Goal: Task Accomplishment & Management: Manage account settings

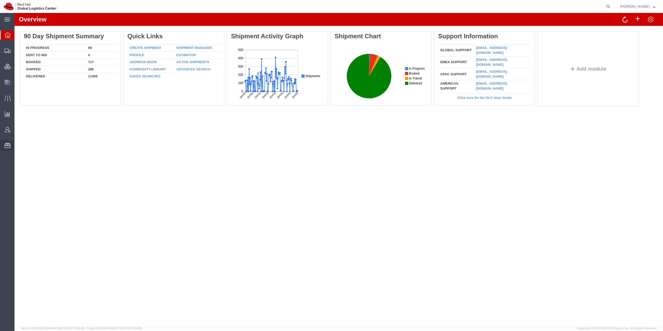
click at [0, 0] on span "Account Announcement" at bounding box center [0, 0] width 0 height 0
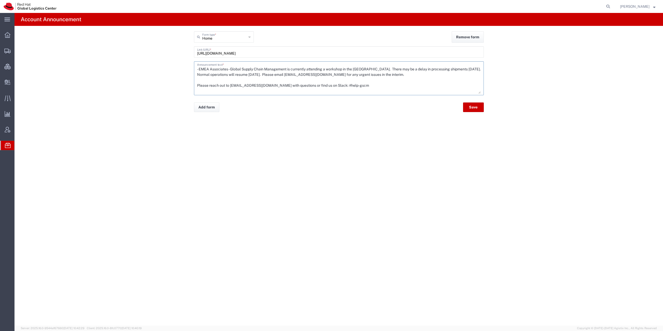
drag, startPoint x: 420, startPoint y: 75, endPoint x: 194, endPoint y: 67, distance: 226.7
click at [194, 67] on div "- EMEA Associates - Global Supply Chain Management is currently attending a wor…" at bounding box center [338, 80] width 295 height 38
click at [266, 71] on textarea "- EMEA Associates - Global Supply Chain Management is currently attending a wor…" at bounding box center [339, 78] width 284 height 31
drag, startPoint x: 415, startPoint y: 76, endPoint x: 190, endPoint y: 70, distance: 224.6
click at [197, 70] on textarea "- EMEA Associates - Global Supply Chain Management is currently attending a wor…" at bounding box center [339, 78] width 284 height 31
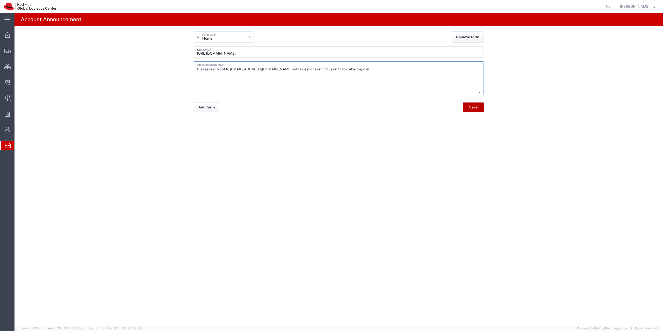
type textarea "Please reach out to [EMAIL_ADDRESS][DOMAIN_NAME] with questions or find us on S…"
click at [471, 106] on button "Save" at bounding box center [473, 108] width 21 height 10
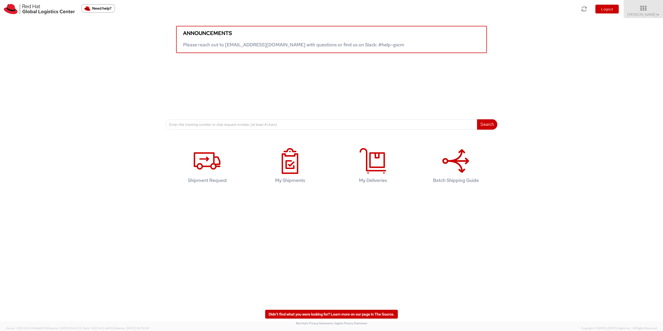
click at [159, 93] on div "Announcements Please reach out to globallogistics@redhat.com with questions or …" at bounding box center [331, 74] width 663 height 112
click at [157, 119] on div "Announcements Please reach out to globallogistics@redhat.com with questions or …" at bounding box center [331, 74] width 663 height 112
